Goal: Task Accomplishment & Management: Manage account settings

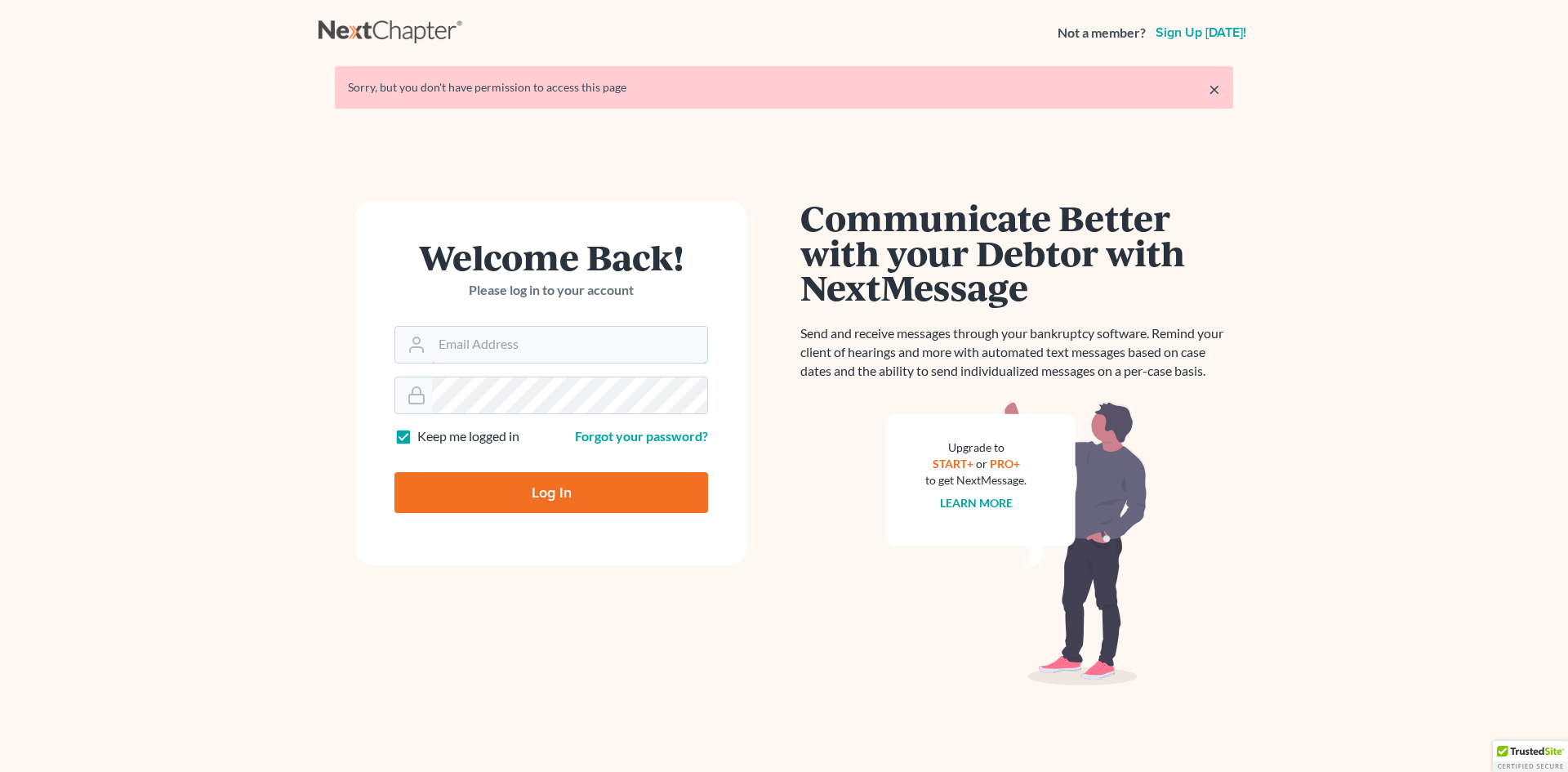
type input "[EMAIL_ADDRESS][DOMAIN_NAME]"
click at [504, 487] on input "Log In" at bounding box center [551, 492] width 313 height 41
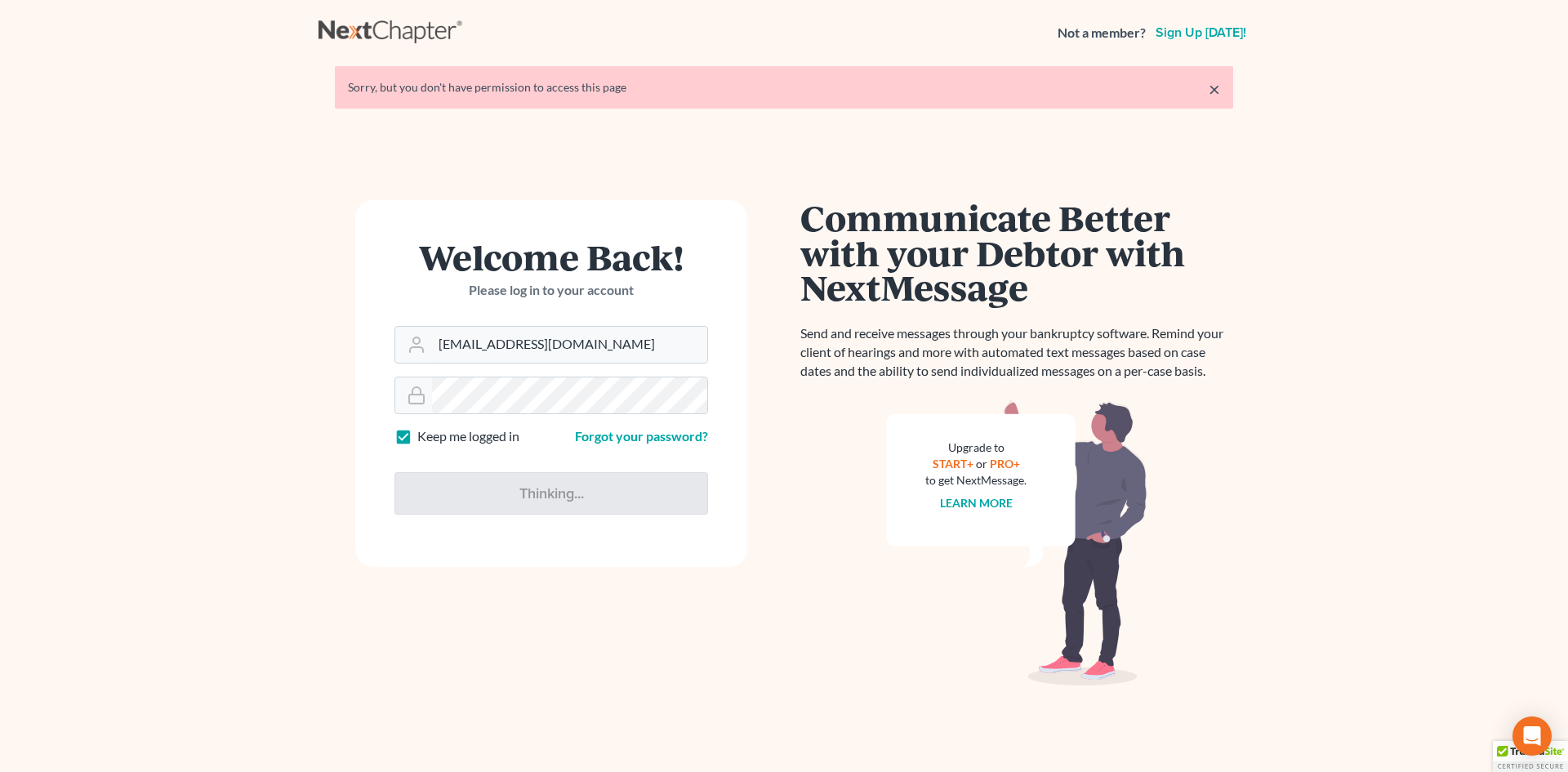
type input "Thinking..."
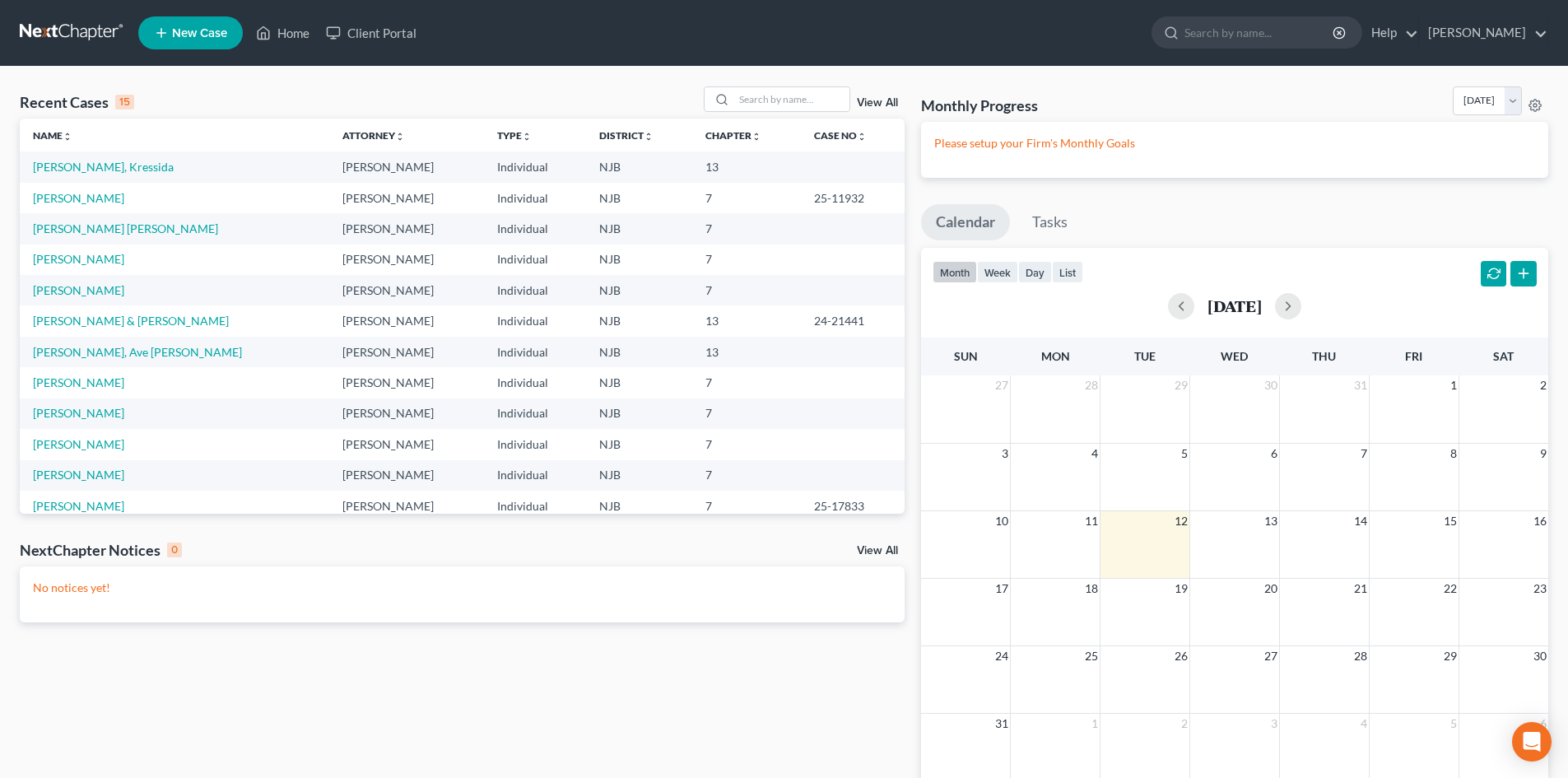
click at [93, 188] on td "[PERSON_NAME]" at bounding box center [174, 198] width 309 height 31
click at [93, 194] on link "[PERSON_NAME]" at bounding box center [79, 198] width 92 height 14
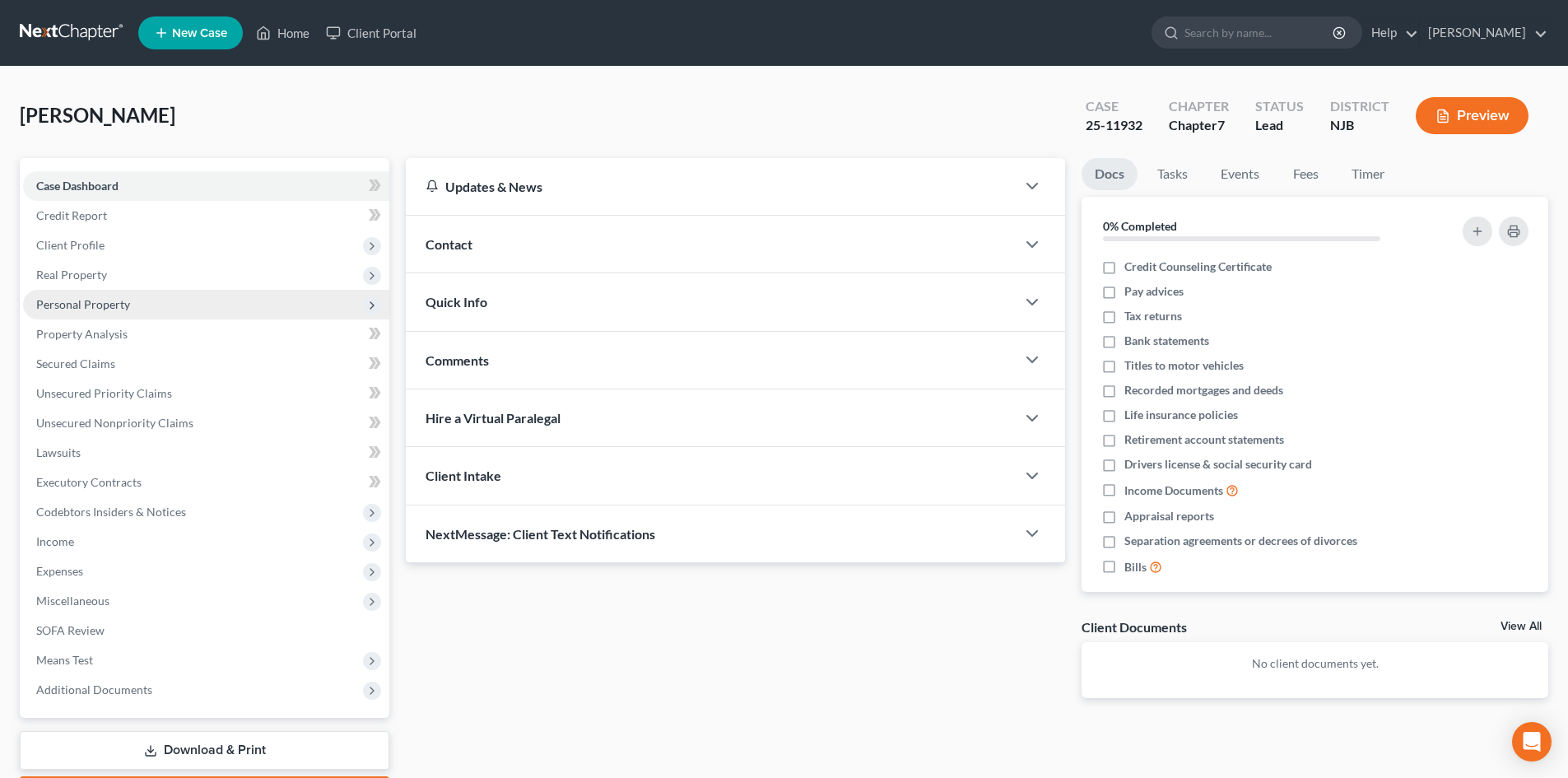
click at [113, 299] on span "Personal Property" at bounding box center [83, 304] width 94 height 14
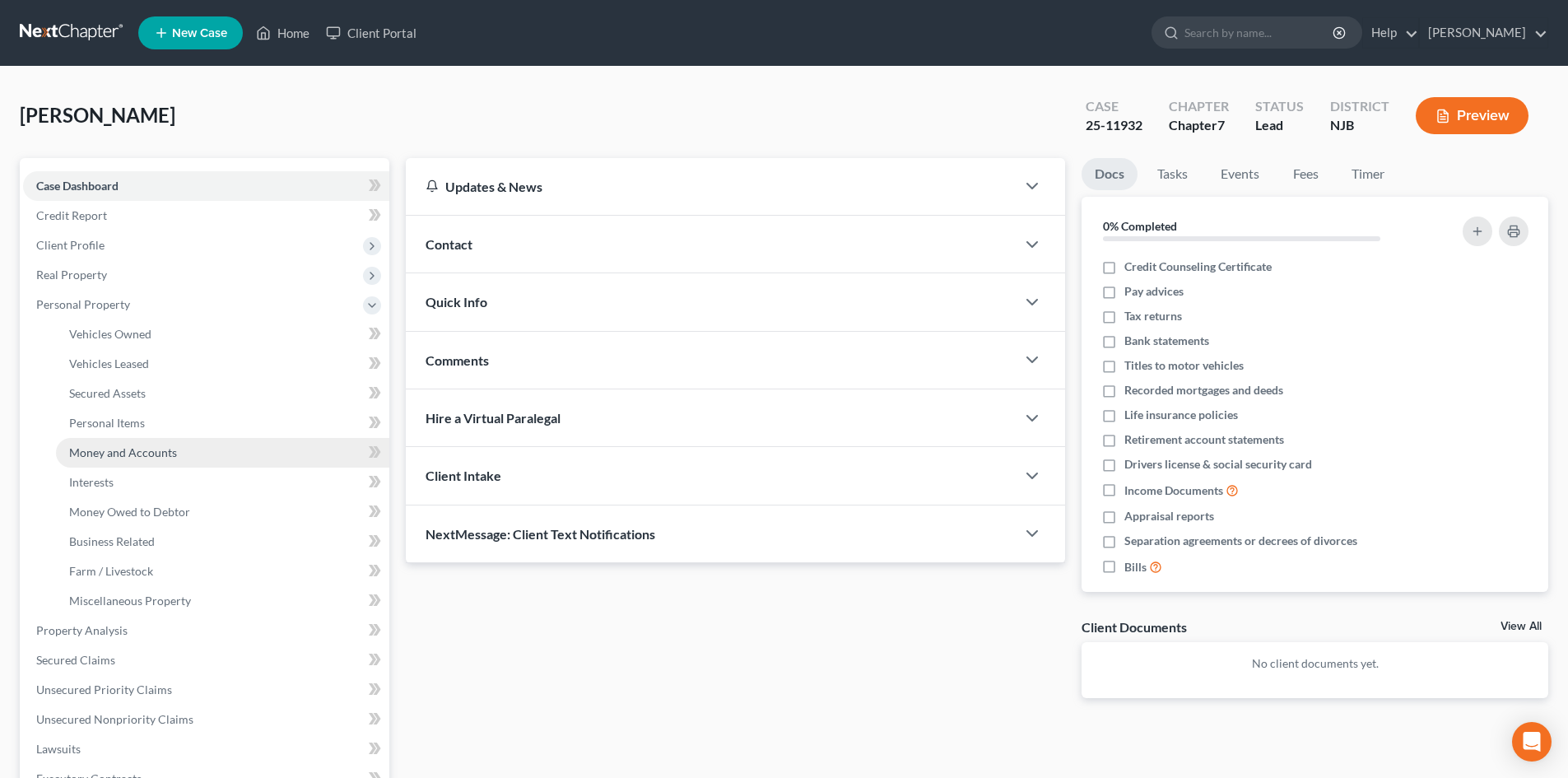
click at [153, 451] on span "Money and Accounts" at bounding box center [123, 452] width 108 height 14
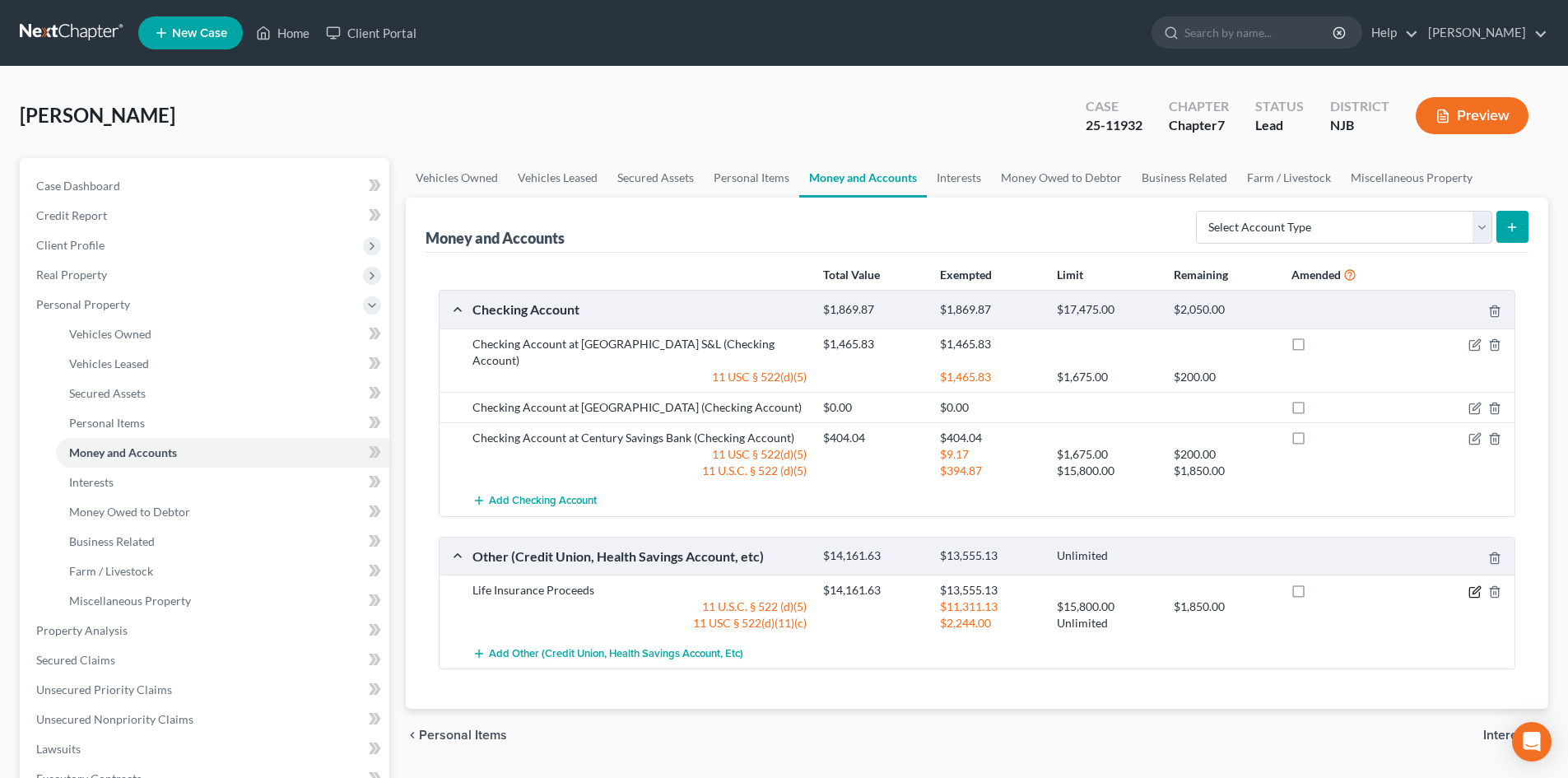
click at [1476, 586] on icon "button" at bounding box center [1476, 590] width 8 height 8
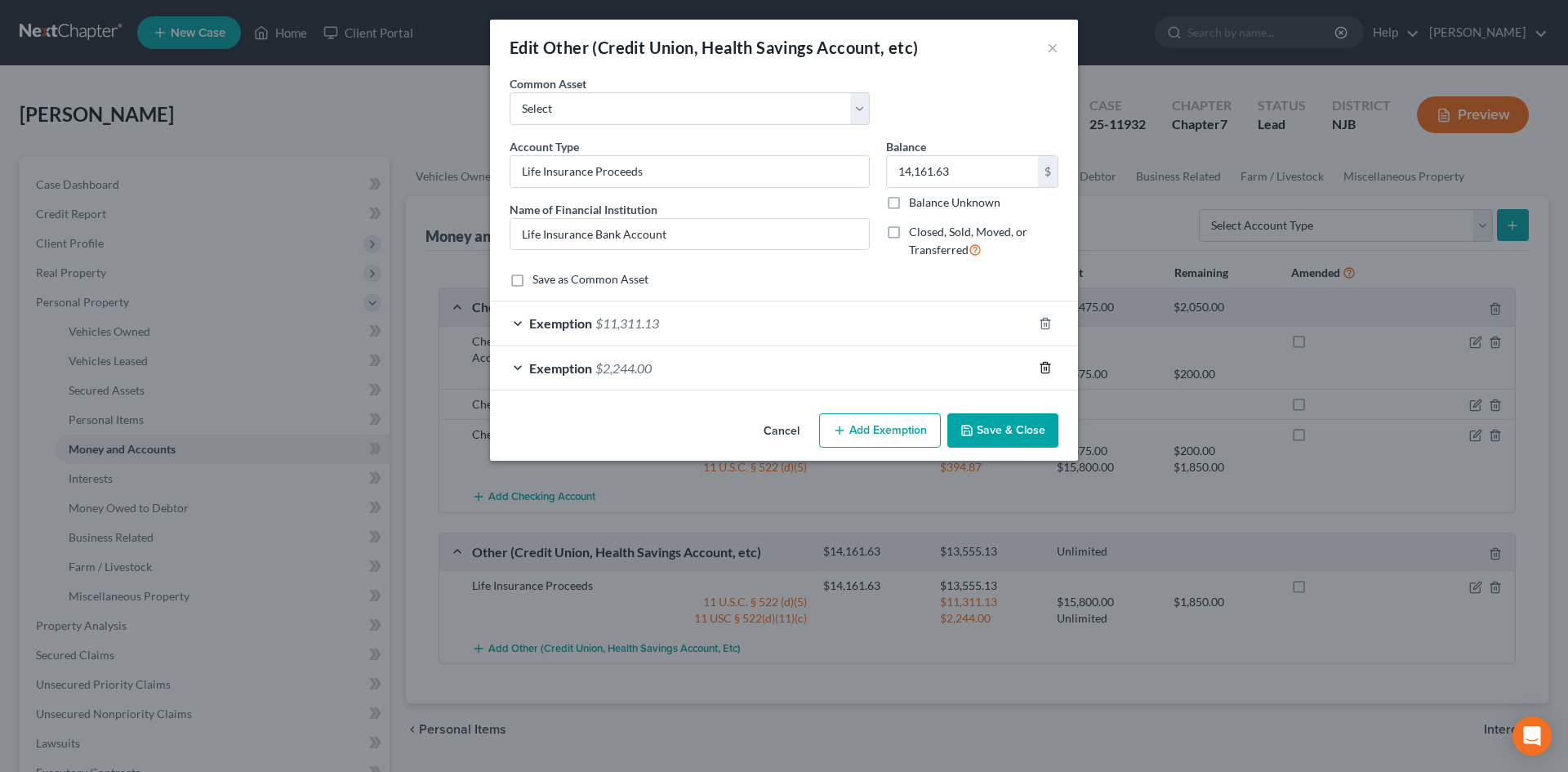
click at [1042, 368] on icon "button" at bounding box center [1045, 368] width 7 height 11
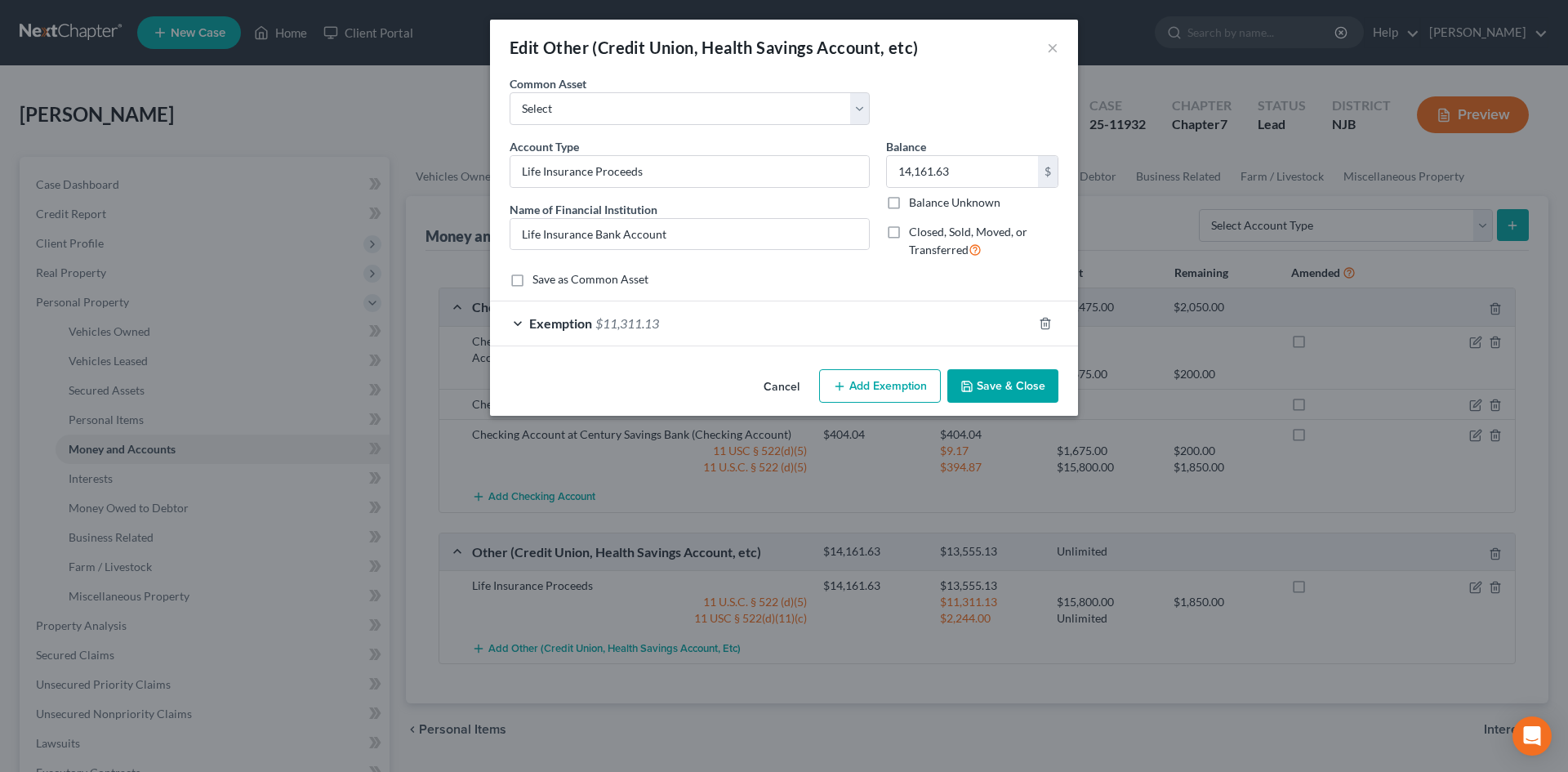
click at [1002, 388] on button "Save & Close" at bounding box center [1003, 386] width 111 height 34
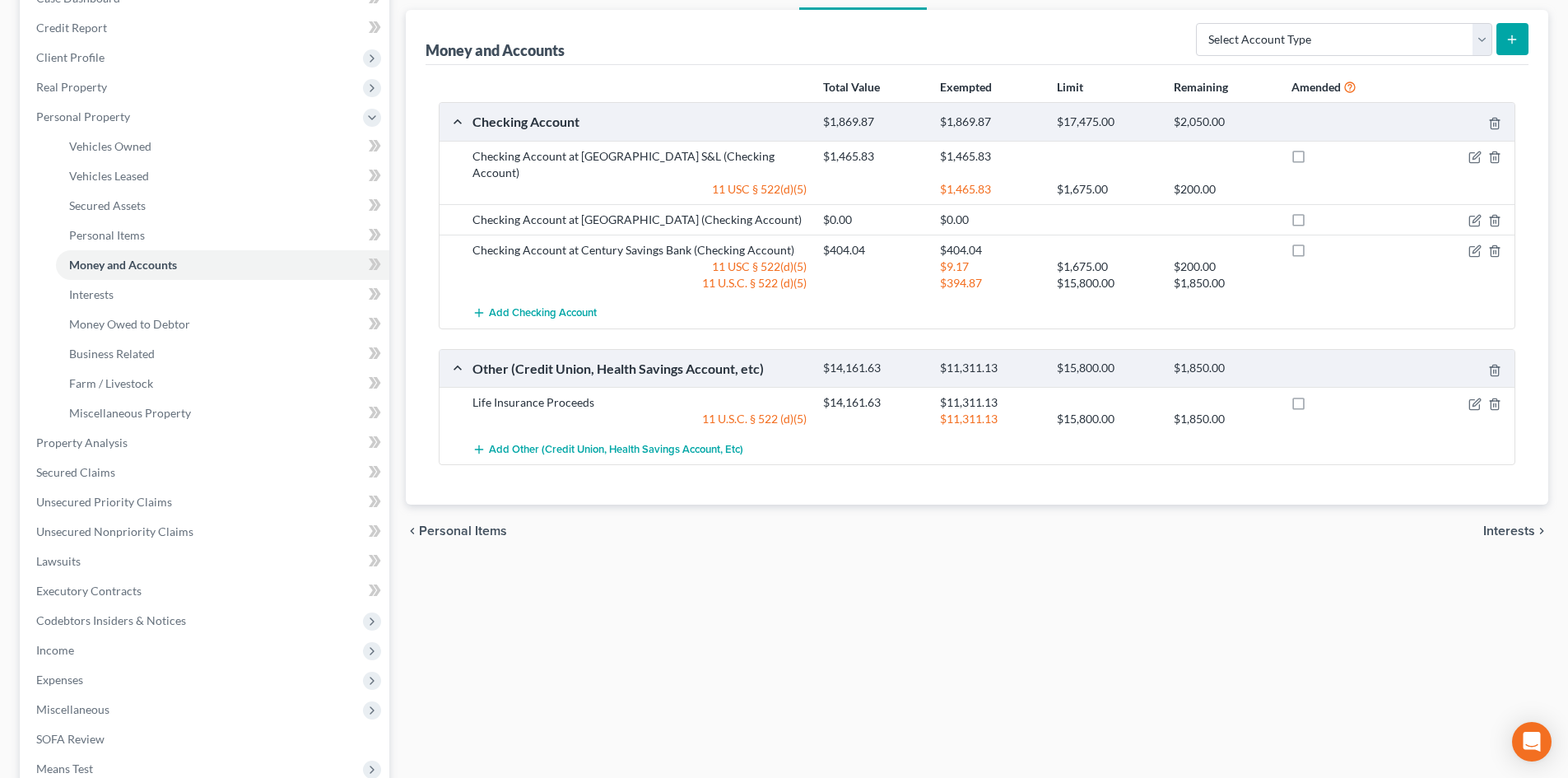
scroll to position [394, 0]
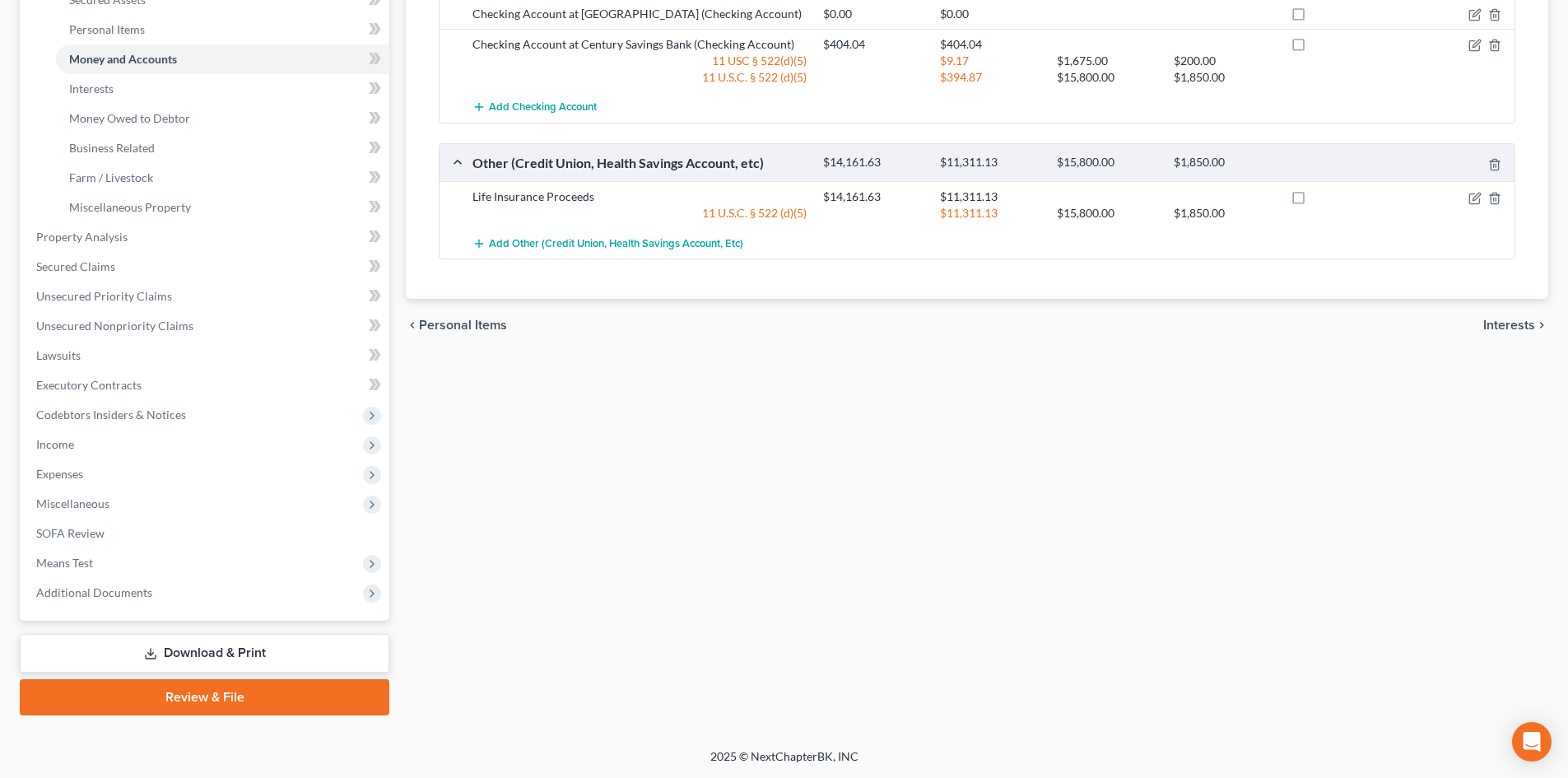
click at [257, 647] on link "Download & Print" at bounding box center [204, 653] width 369 height 38
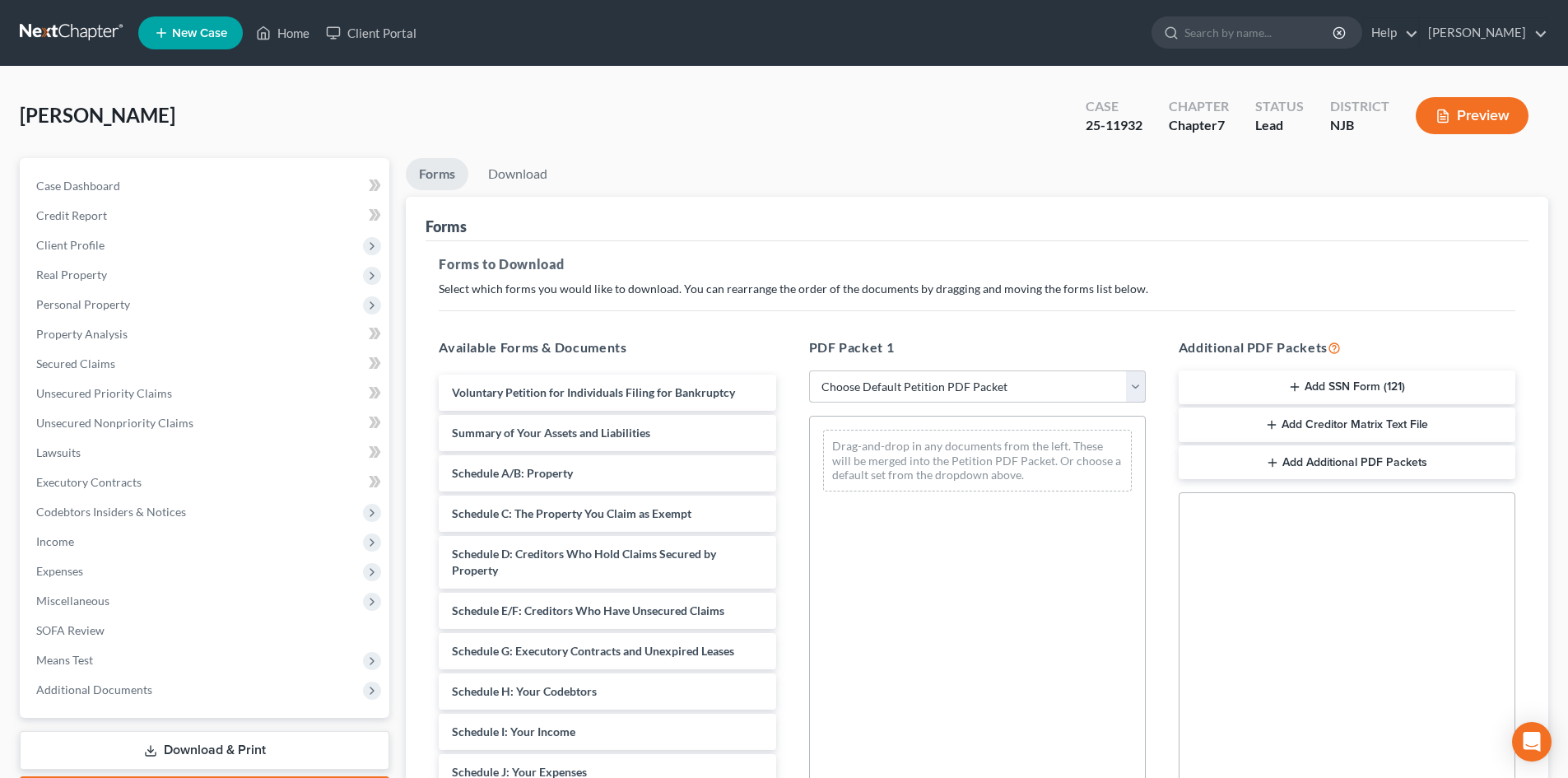
drag, startPoint x: 1134, startPoint y: 379, endPoint x: 1127, endPoint y: 400, distance: 22.1
click at [1134, 379] on select "Choose Default Petition PDF Packet Complete Bankruptcy Petition (all forms and …" at bounding box center [978, 387] width 337 height 33
select select "2"
click at [809, 370] on select "Choose Default Petition PDF Packet Complete Bankruptcy Petition (all forms and …" at bounding box center [978, 387] width 337 height 33
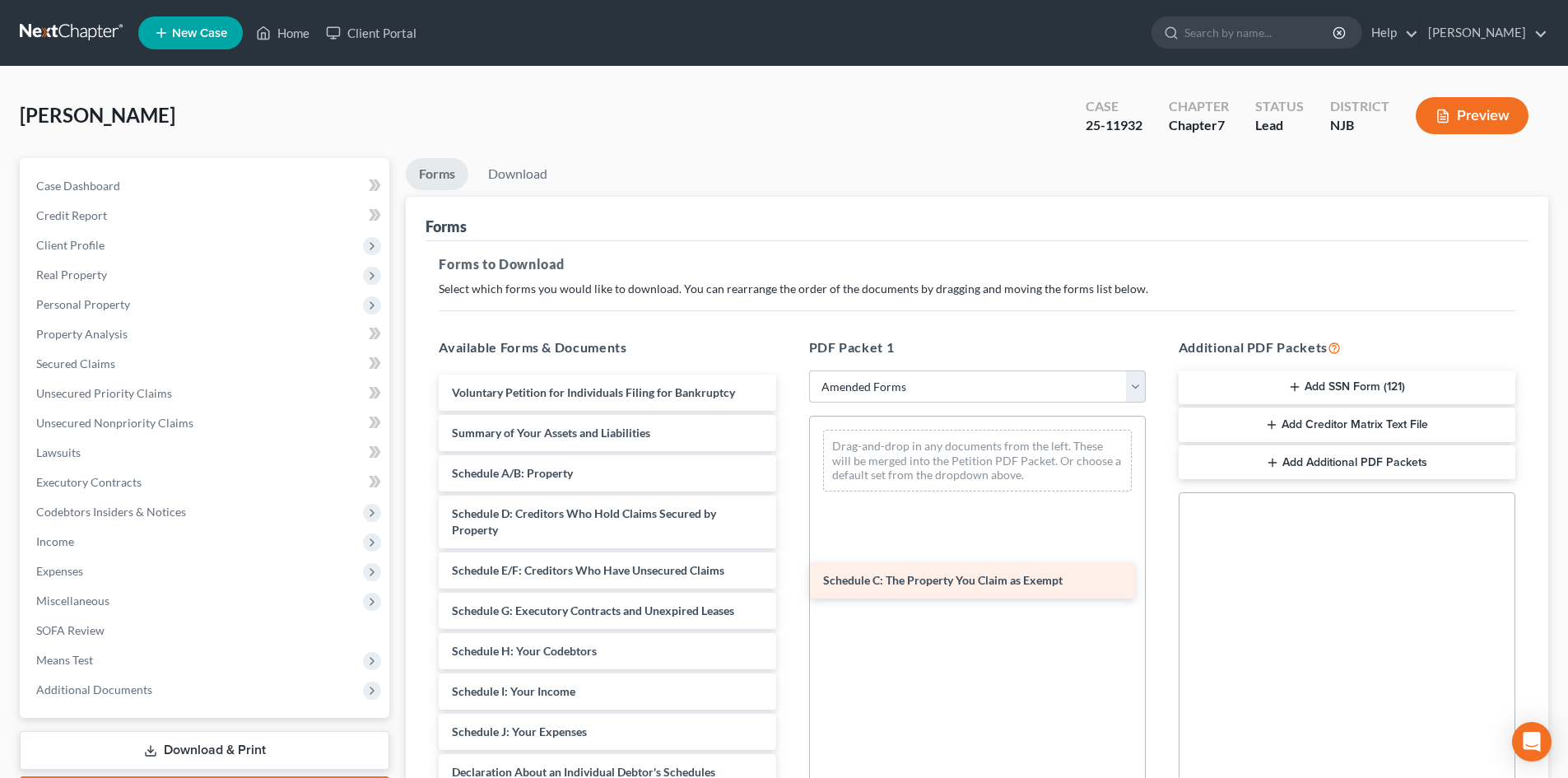
drag, startPoint x: 628, startPoint y: 504, endPoint x: 999, endPoint y: 571, distance: 377.0
click at [789, 571] on div "Schedule C: The Property You Claim as Exempt Voluntary Petition for Individuals…" at bounding box center [608, 748] width 363 height 748
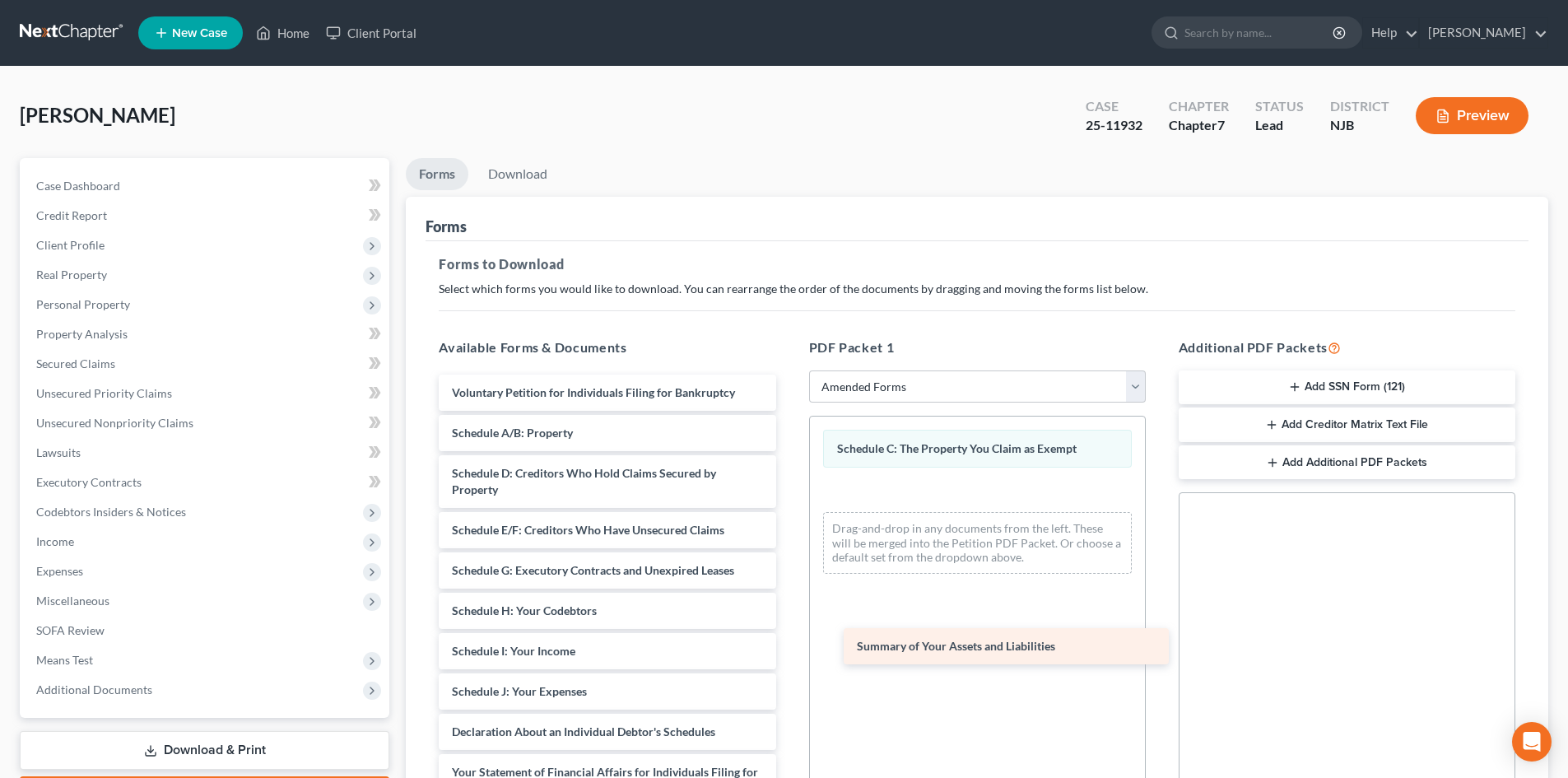
drag, startPoint x: 564, startPoint y: 434, endPoint x: 968, endPoint y: 648, distance: 457.2
click at [789, 648] on div "Summary of Your Assets and Liabilities Voluntary Petition for Individuals Filin…" at bounding box center [608, 728] width 363 height 707
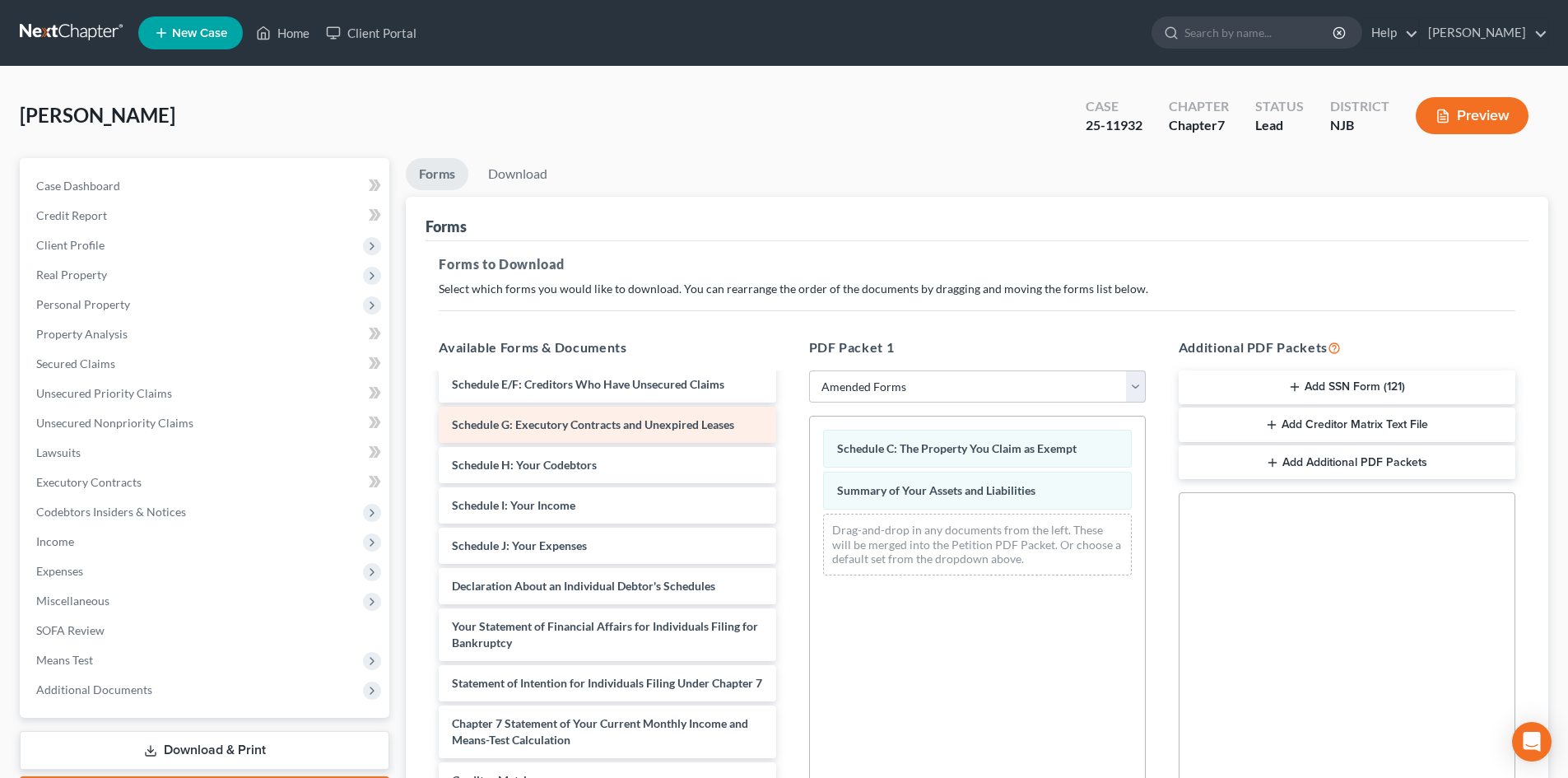
scroll to position [165, 0]
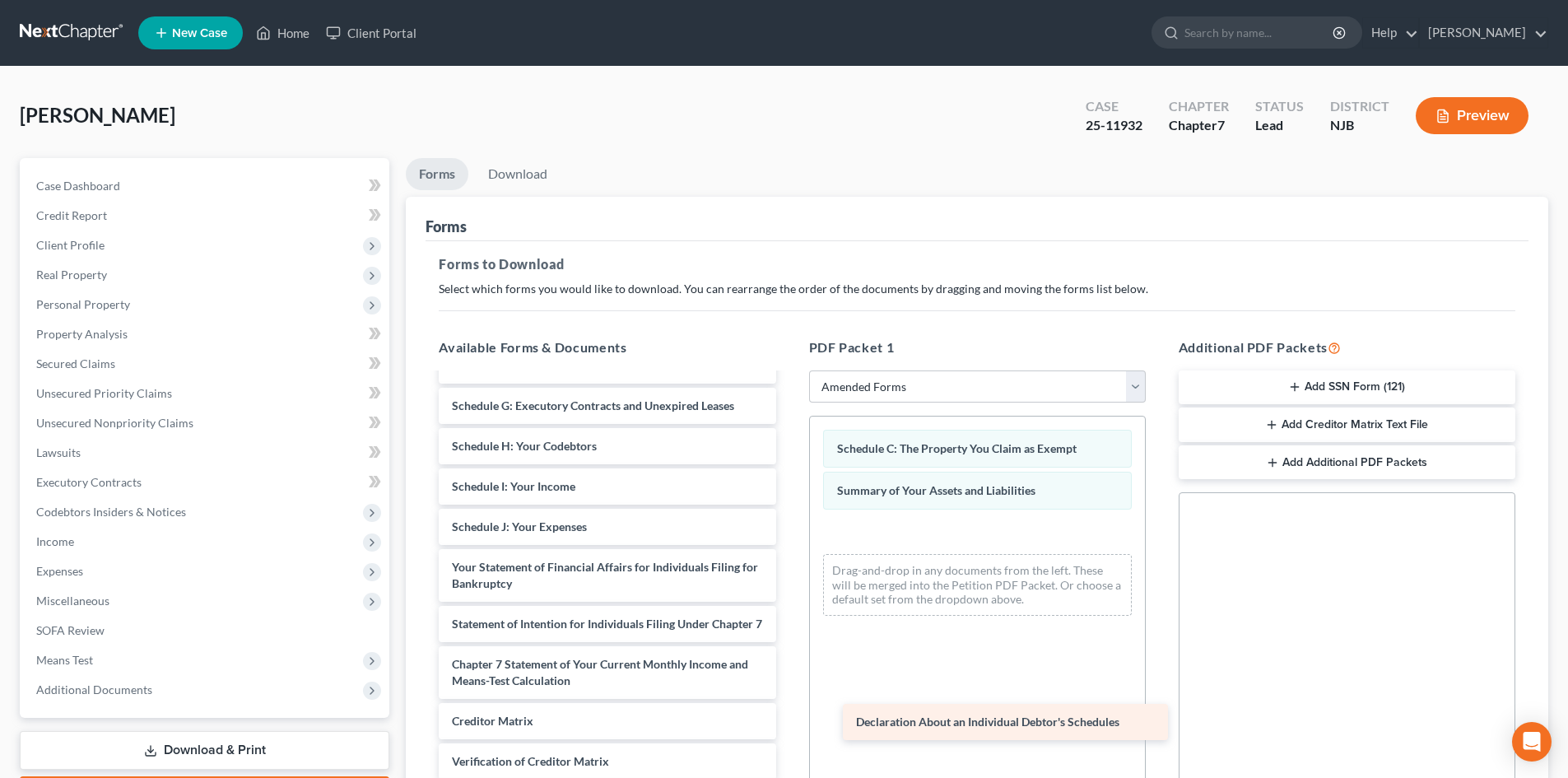
drag, startPoint x: 582, startPoint y: 560, endPoint x: 986, endPoint y: 715, distance: 432.7
click at [789, 715] on div "Declaration About an Individual Debtor's Schedules Voluntary Petition for Indiv…" at bounding box center [608, 544] width 363 height 667
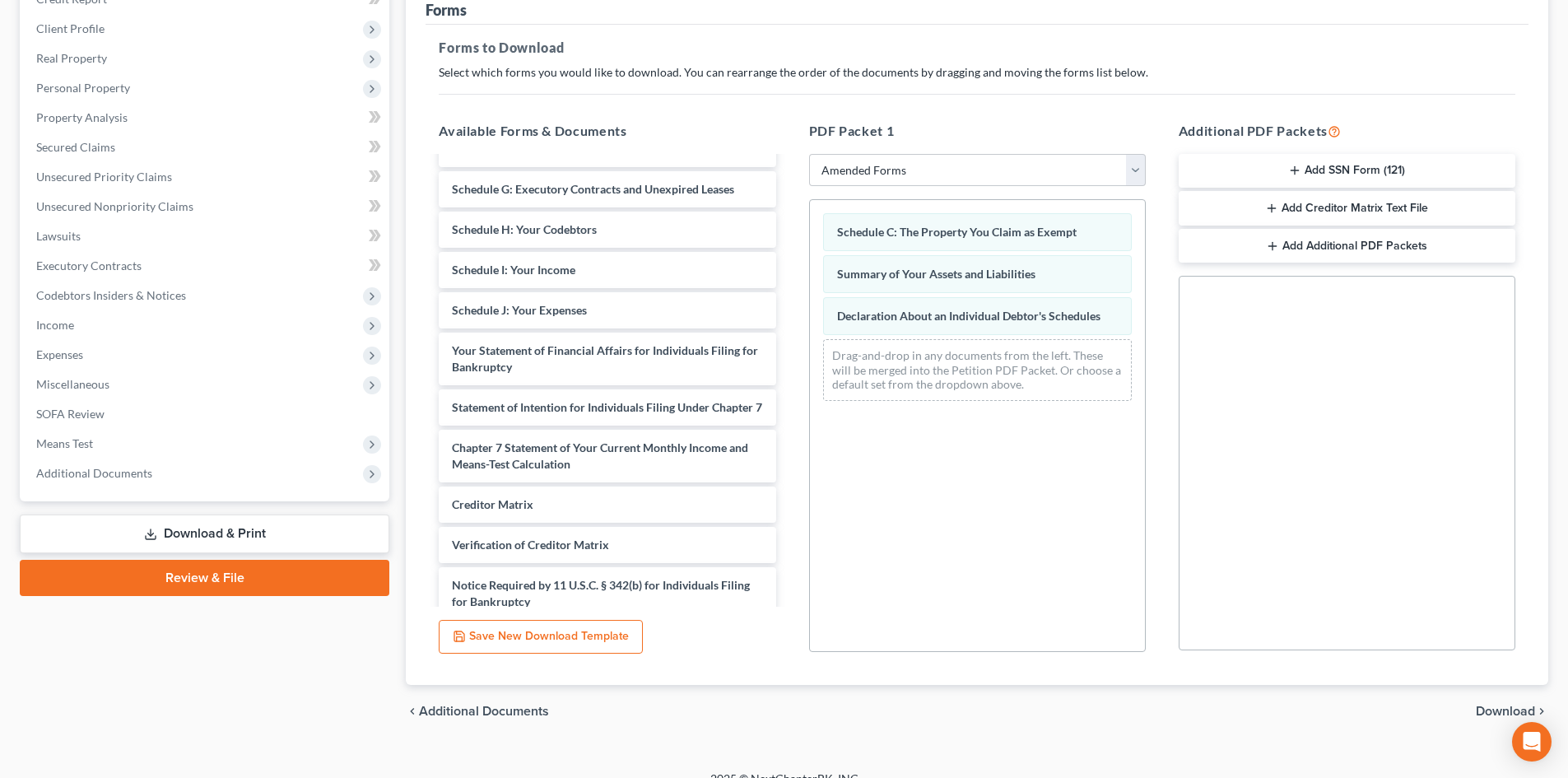
scroll to position [238, 0]
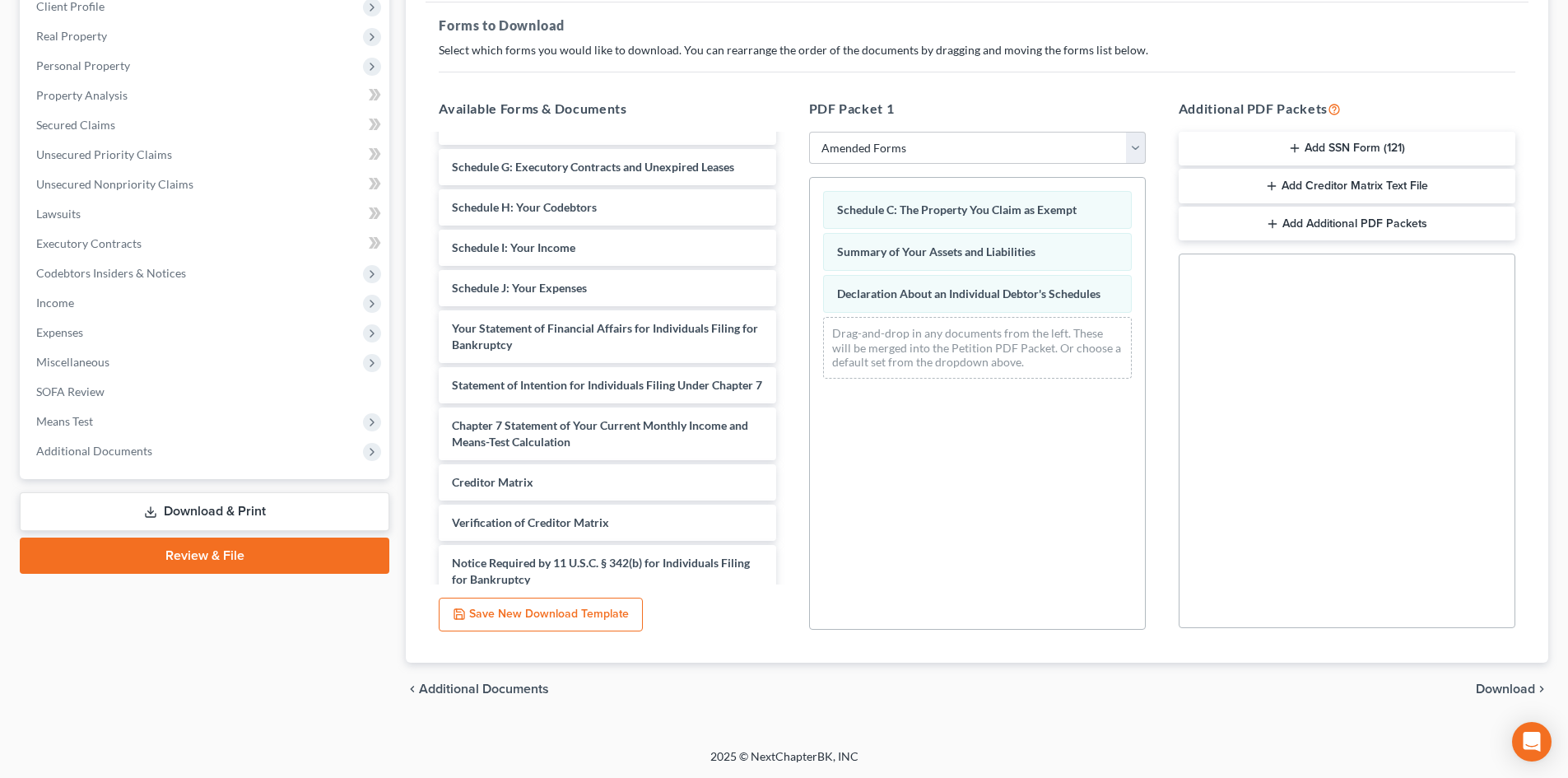
click at [1508, 685] on span "Download" at bounding box center [1505, 690] width 59 height 13
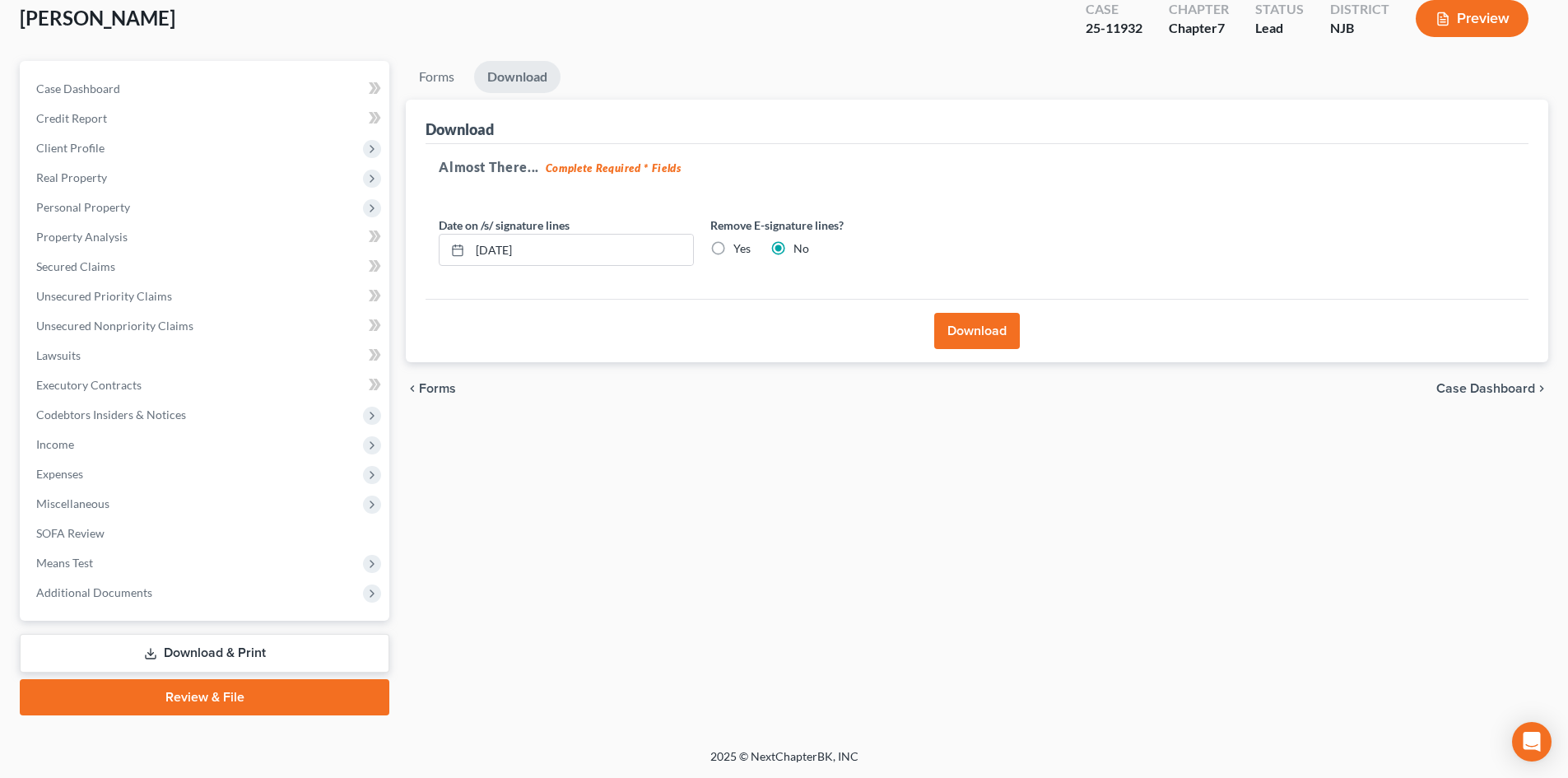
scroll to position [98, 0]
click at [951, 327] on button "Download" at bounding box center [977, 330] width 86 height 36
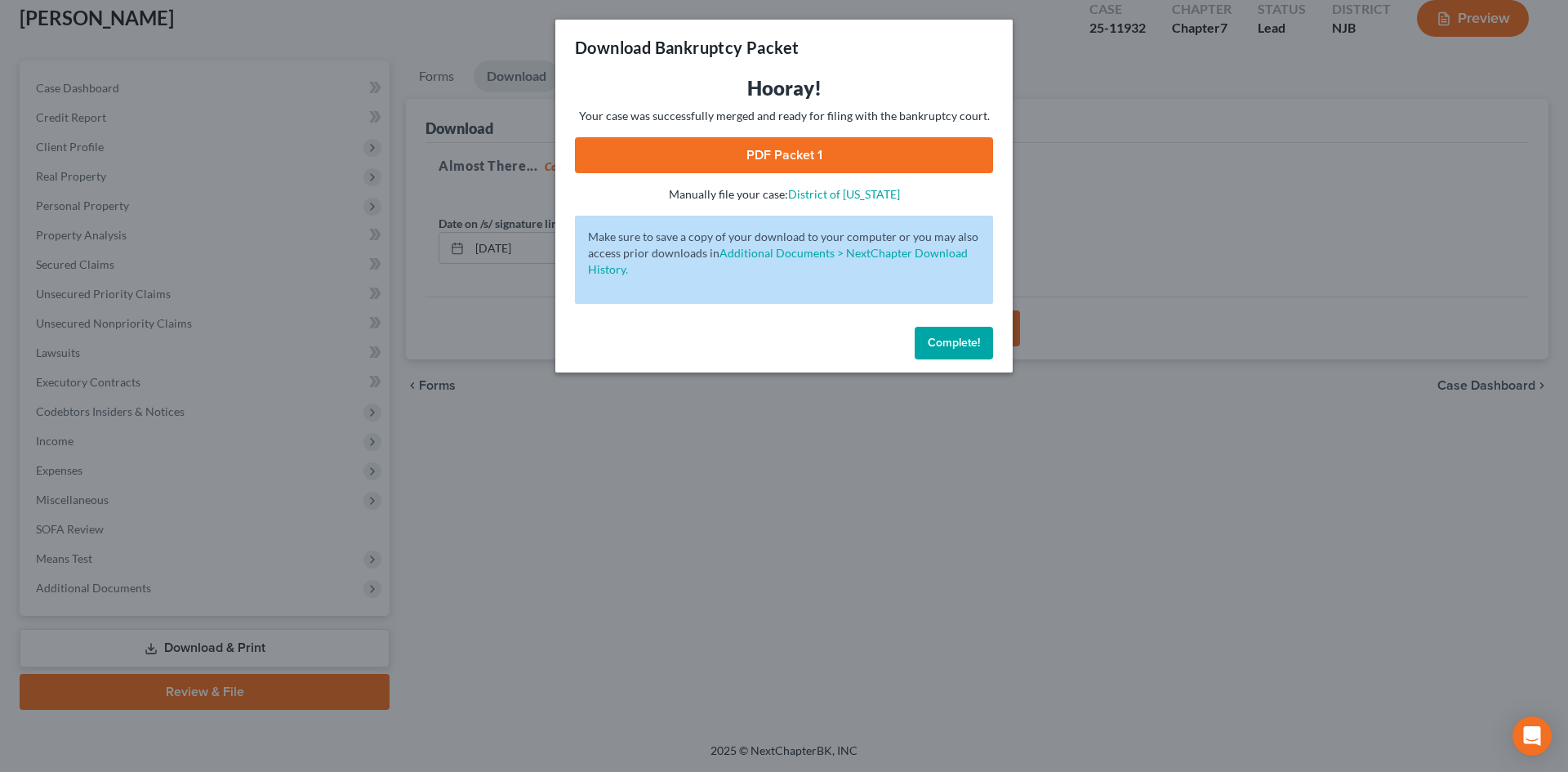
click at [790, 161] on link "PDF Packet 1" at bounding box center [784, 155] width 418 height 36
click at [935, 346] on span "Complete!" at bounding box center [954, 343] width 52 height 14
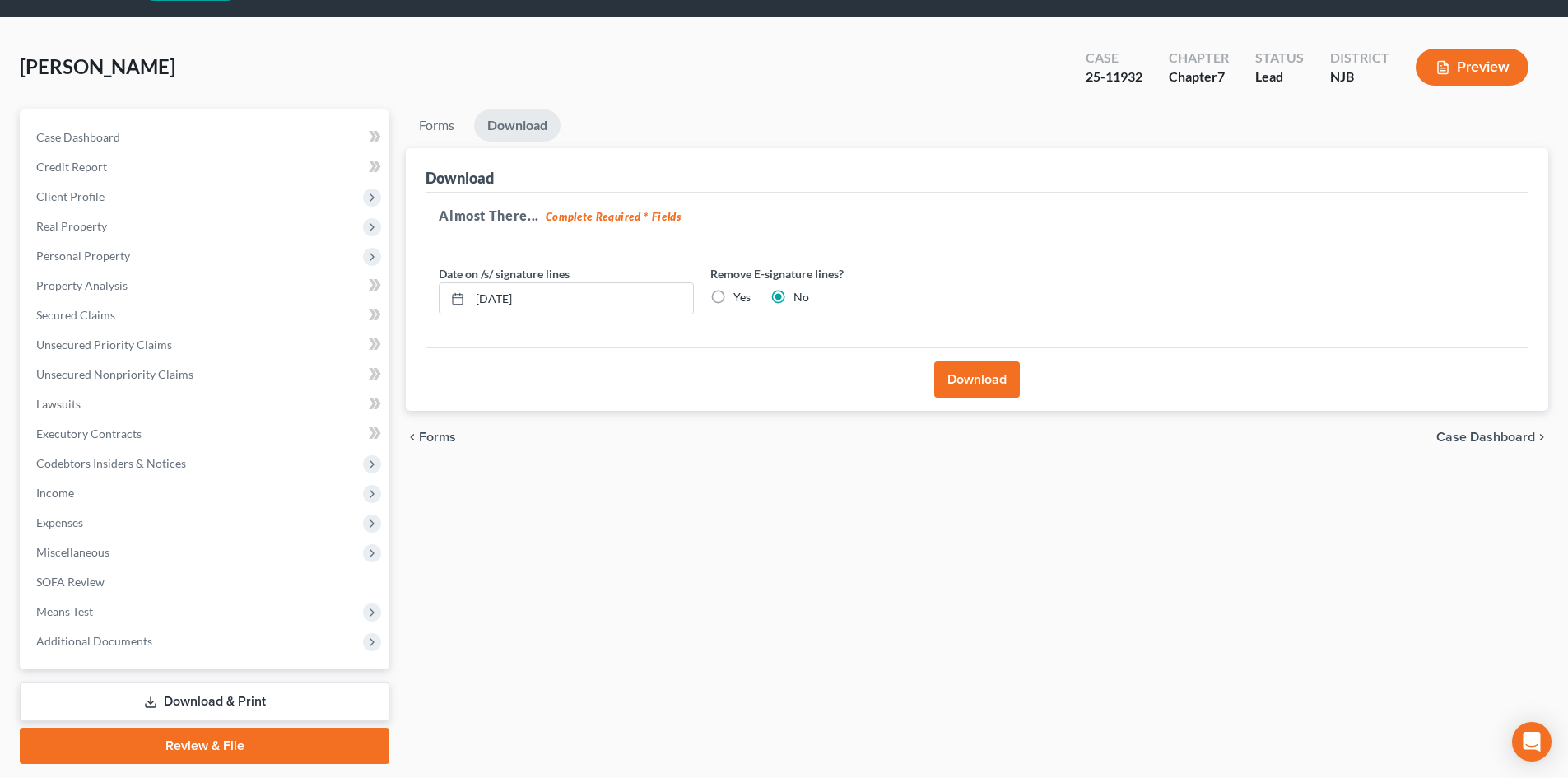
scroll to position [0, 0]
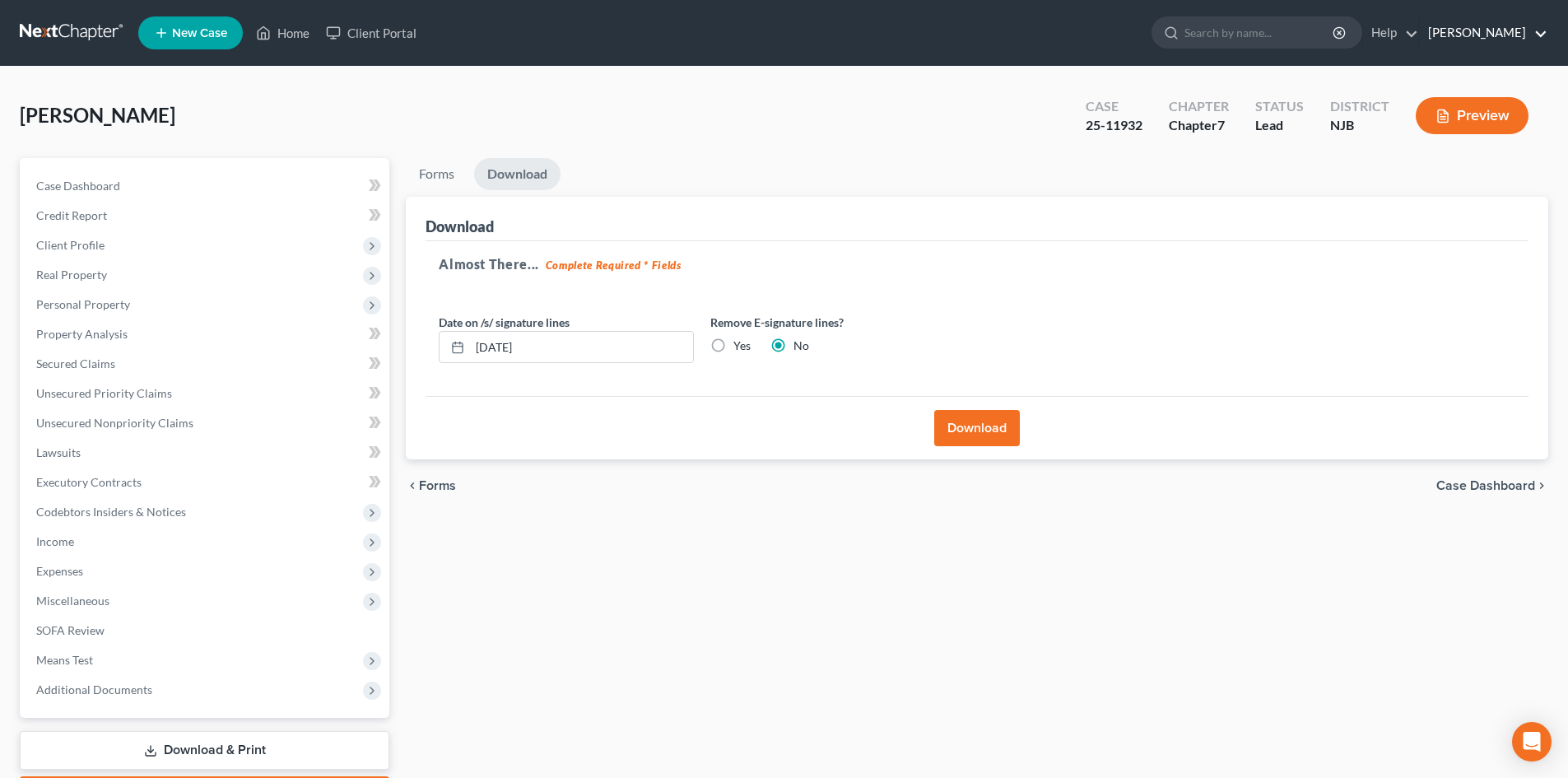
click at [1535, 27] on link "[PERSON_NAME]" at bounding box center [1484, 33] width 128 height 30
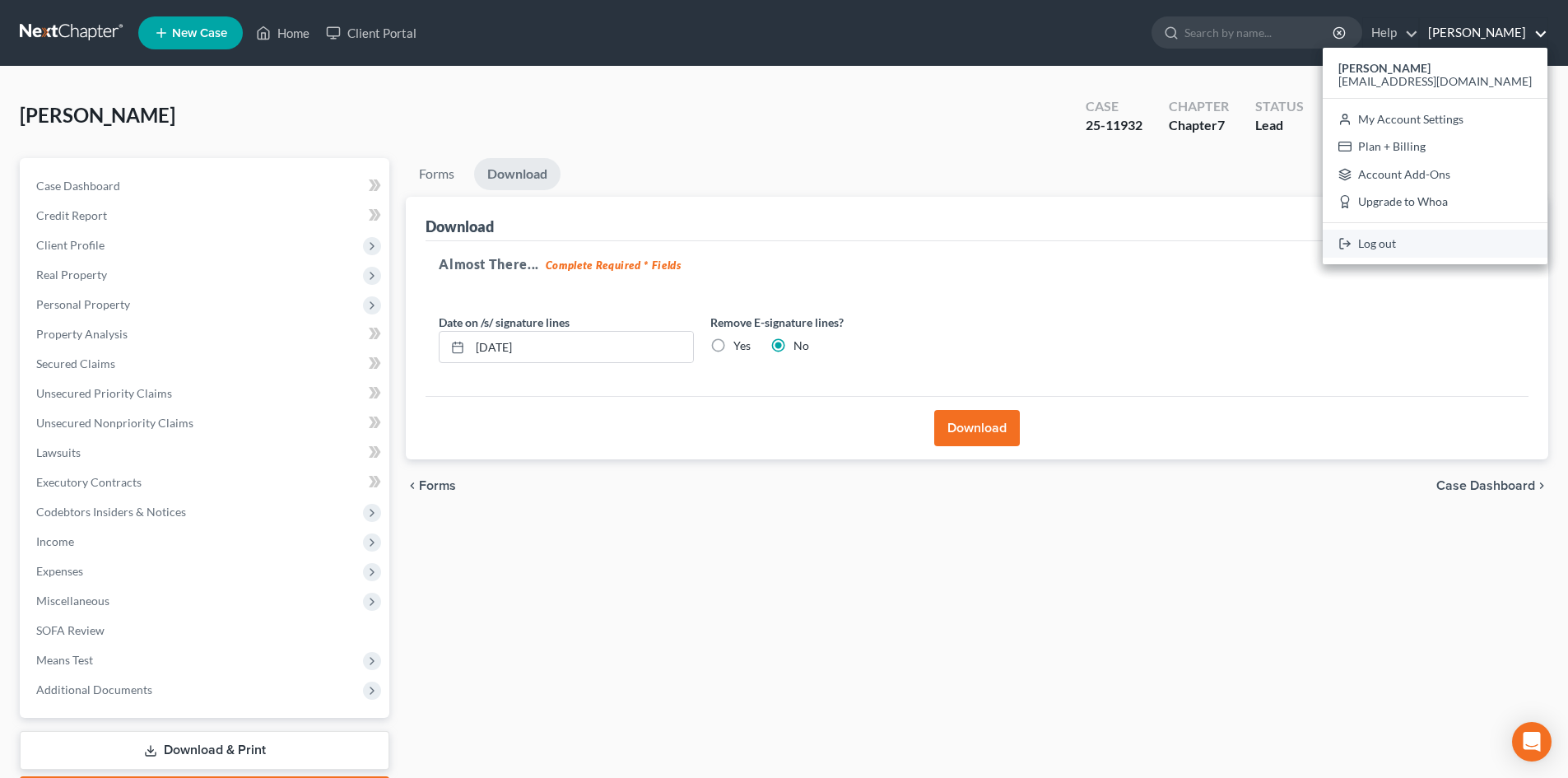
click at [1443, 243] on link "Log out" at bounding box center [1435, 244] width 225 height 28
